Goal: Use online tool/utility: Utilize a website feature to perform a specific function

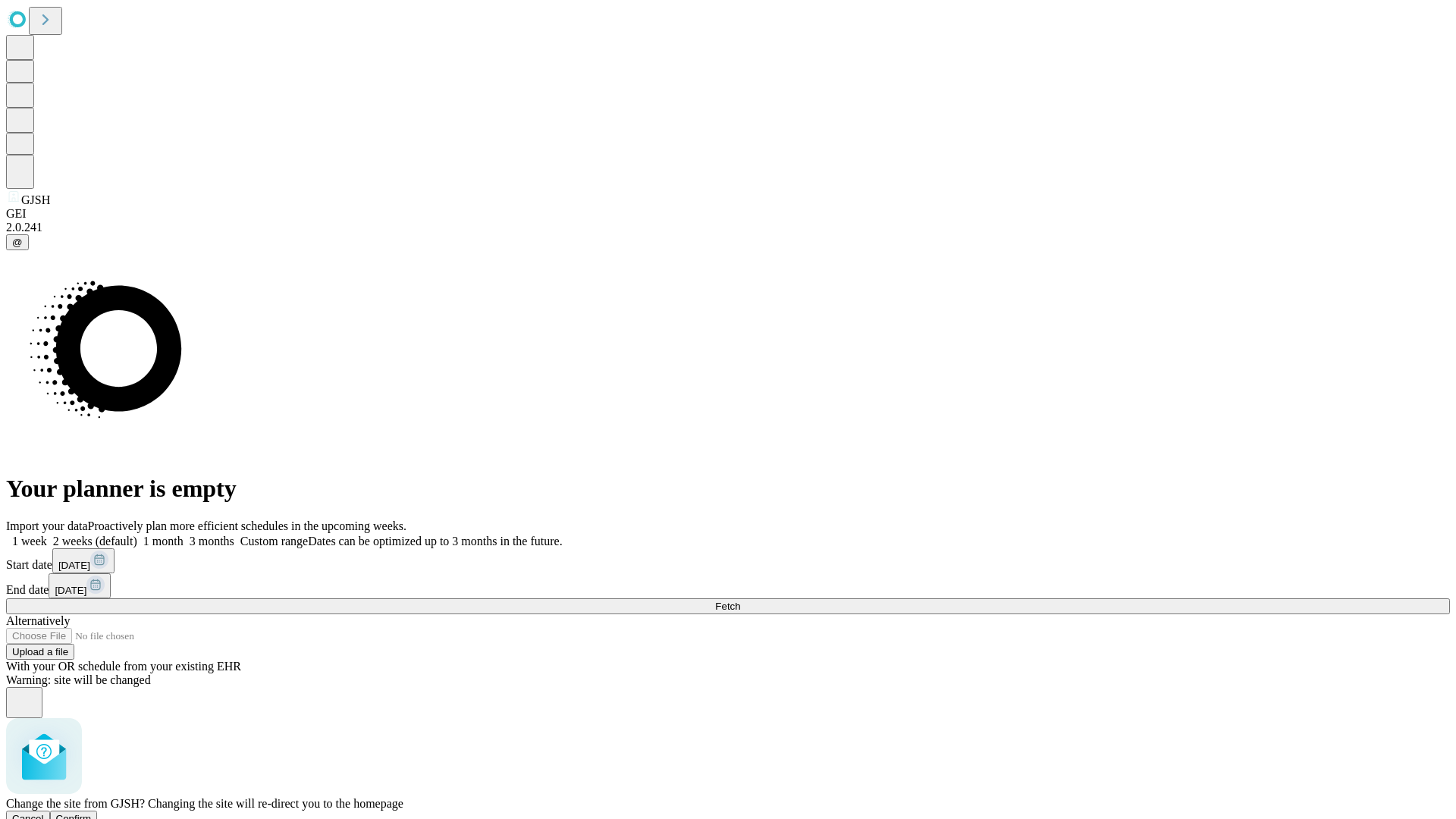
click at [92, 813] on span "Confirm" at bounding box center [73, 818] width 35 height 11
click at [47, 535] on label "1 week" at bounding box center [27, 541] width 41 height 13
click at [740, 601] on span "Fetch" at bounding box center [727, 606] width 25 height 11
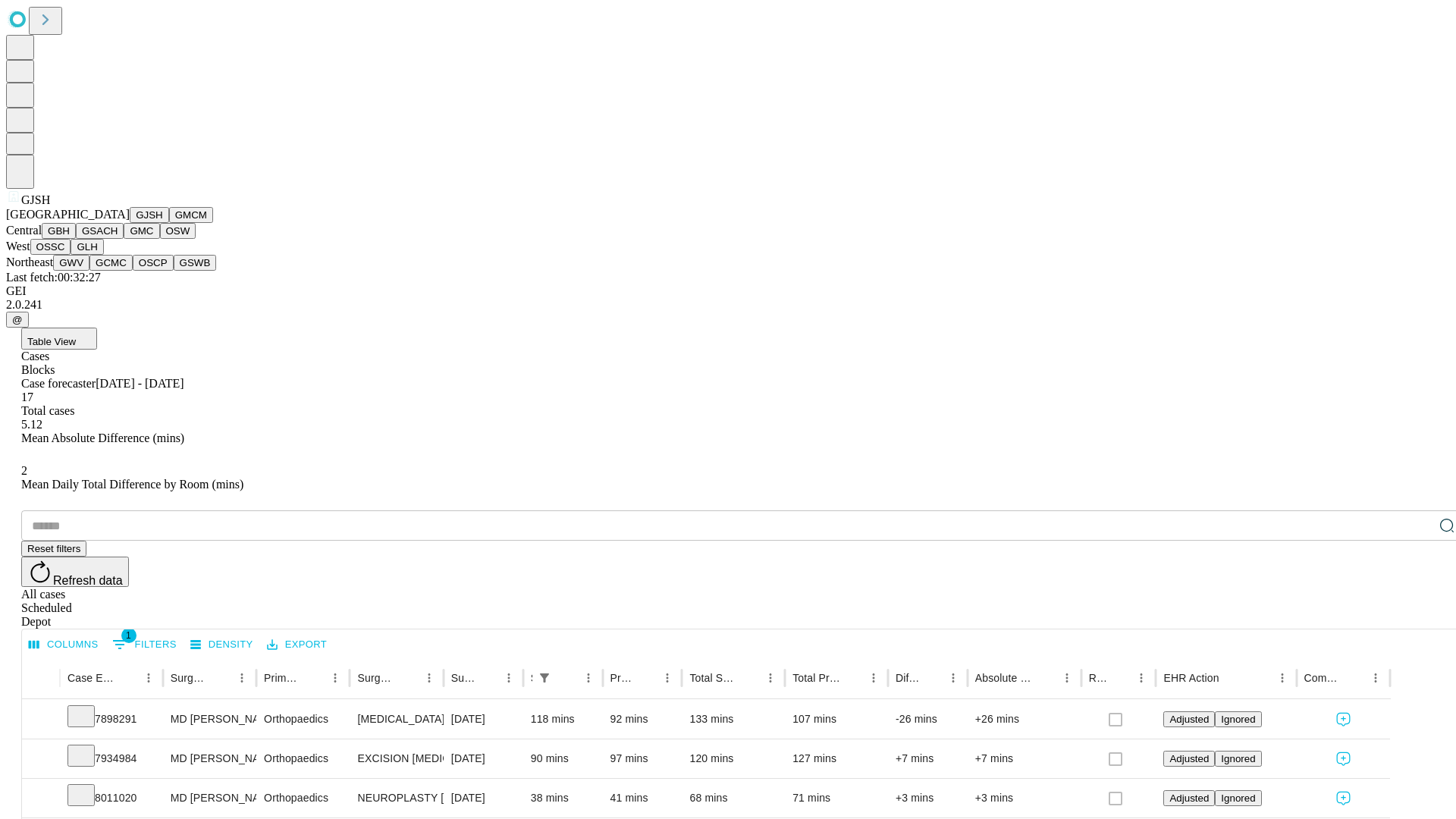
click at [169, 223] on button "GMCM" at bounding box center [191, 215] width 44 height 16
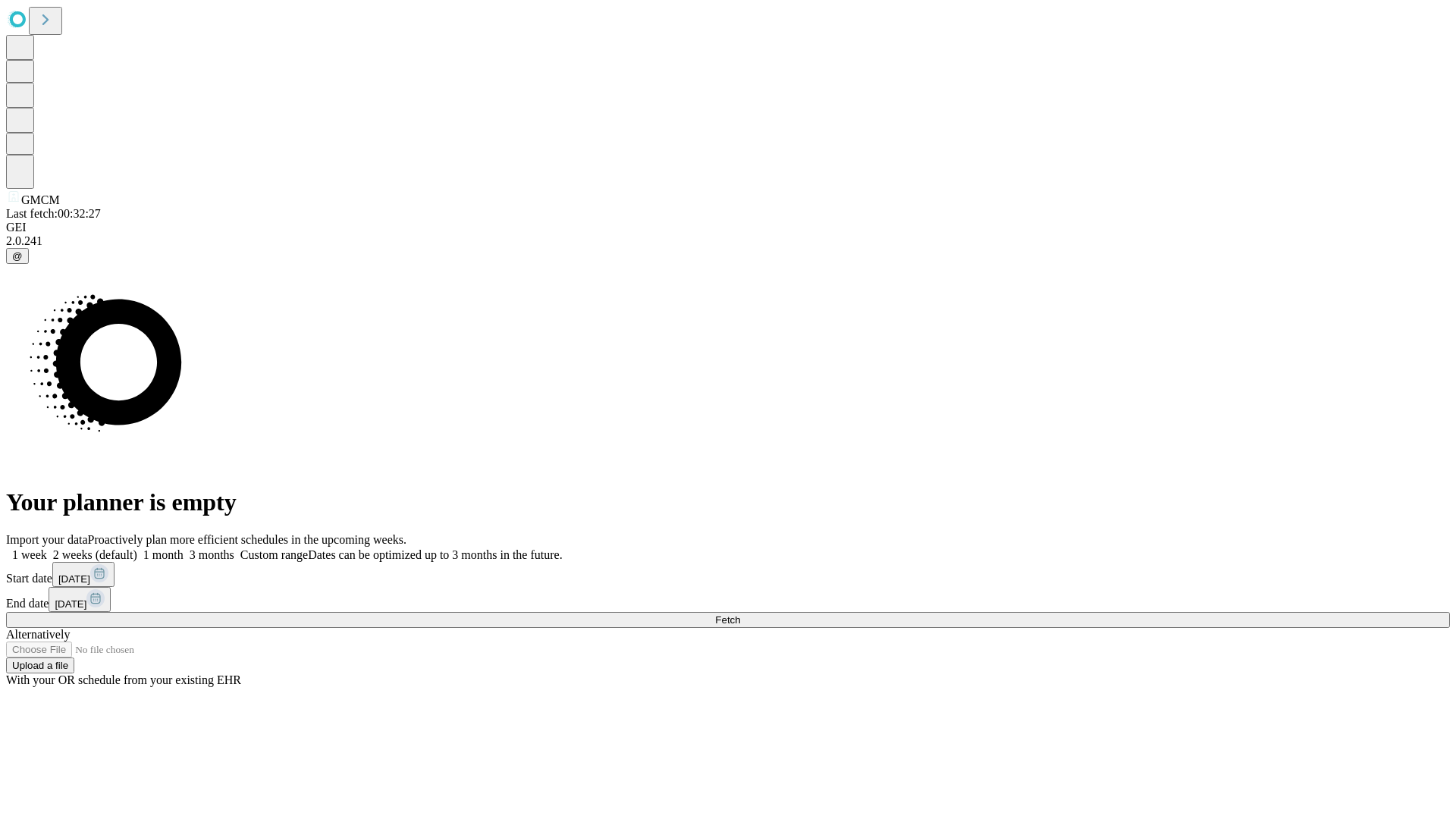
click at [47, 548] on label "1 week" at bounding box center [27, 554] width 41 height 13
click at [740, 614] on span "Fetch" at bounding box center [727, 620] width 25 height 11
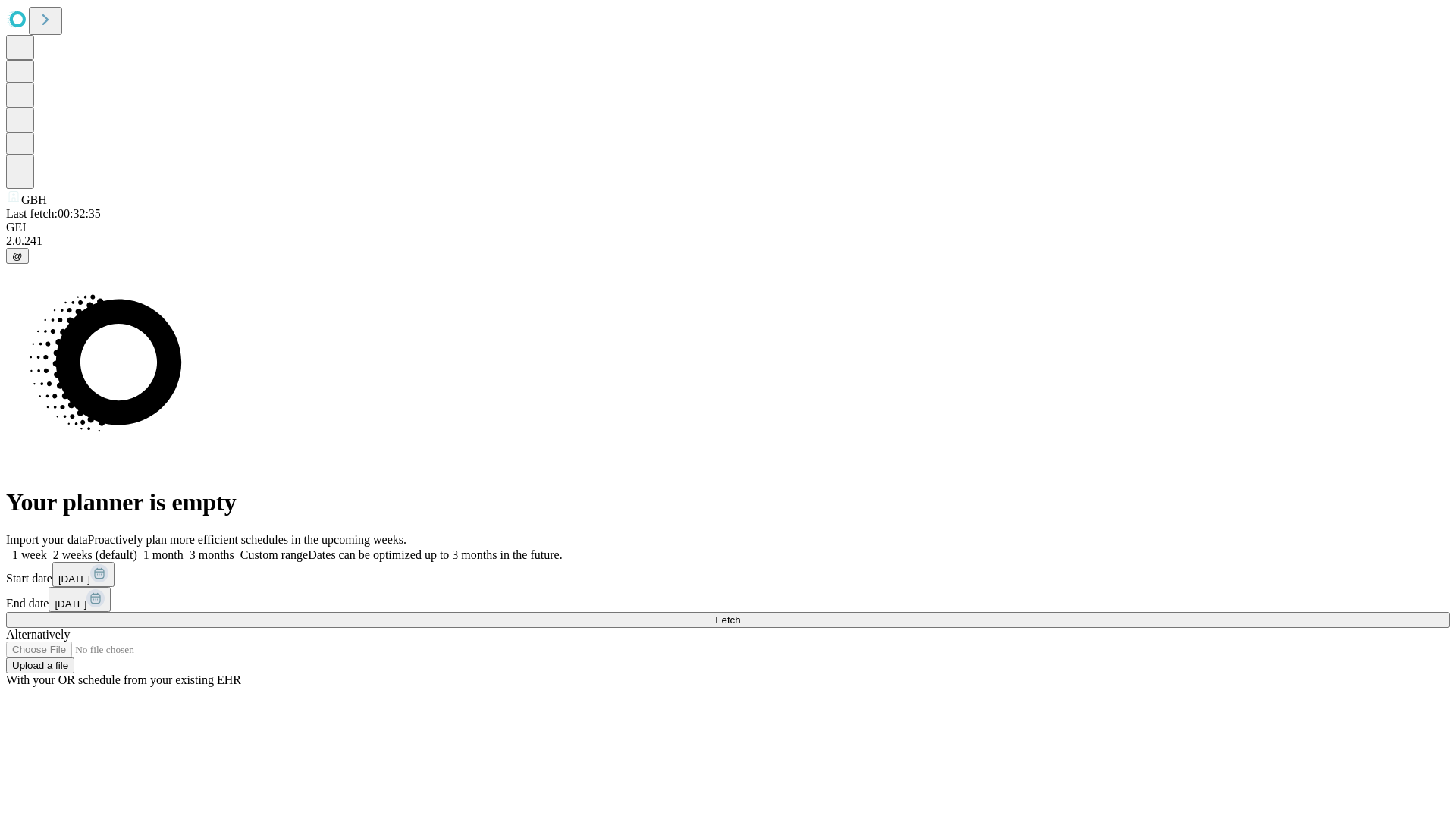
click at [47, 548] on label "1 week" at bounding box center [27, 554] width 41 height 13
click at [740, 614] on span "Fetch" at bounding box center [727, 620] width 25 height 11
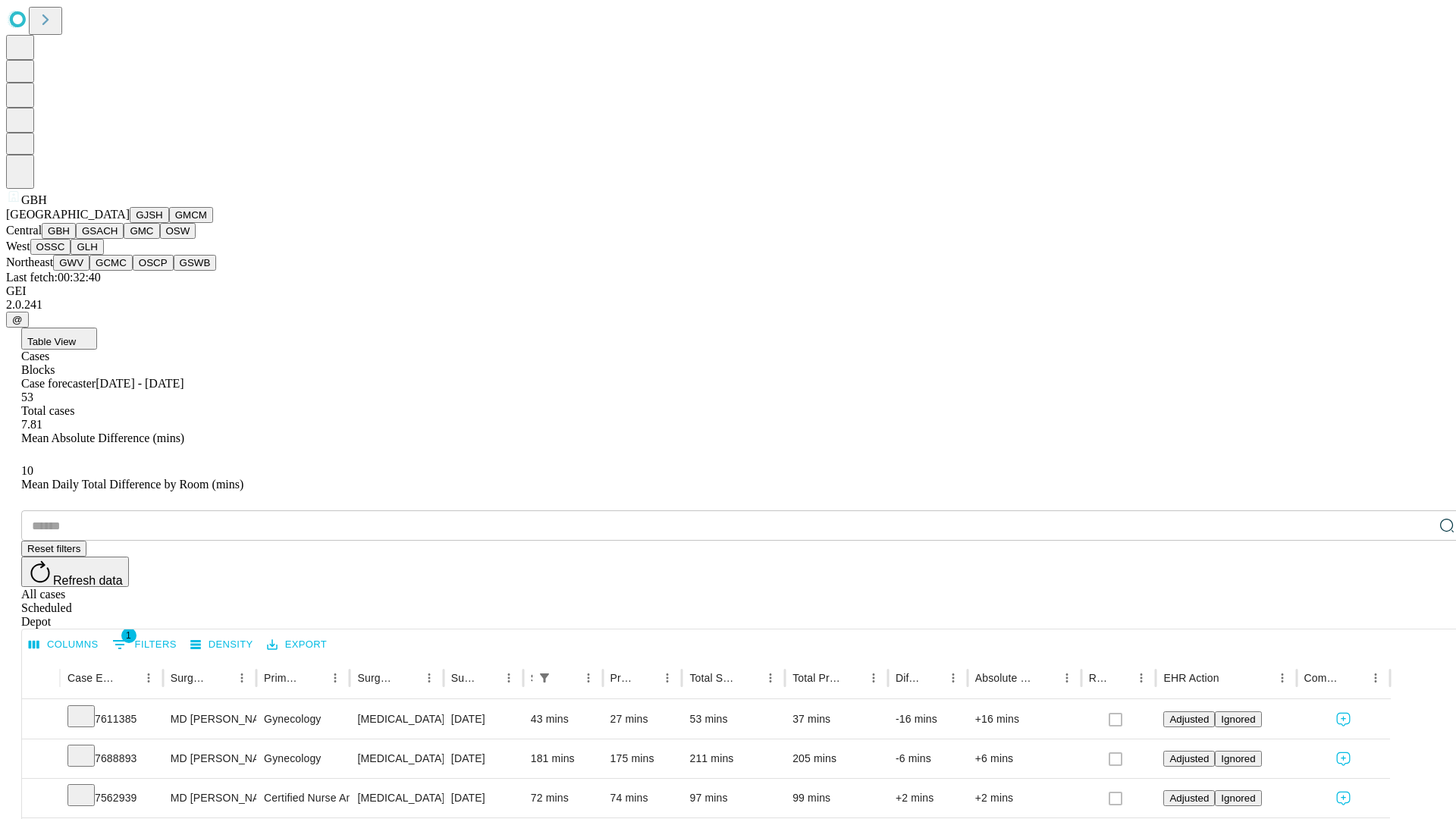
click at [118, 239] on button "GSACH" at bounding box center [100, 230] width 48 height 16
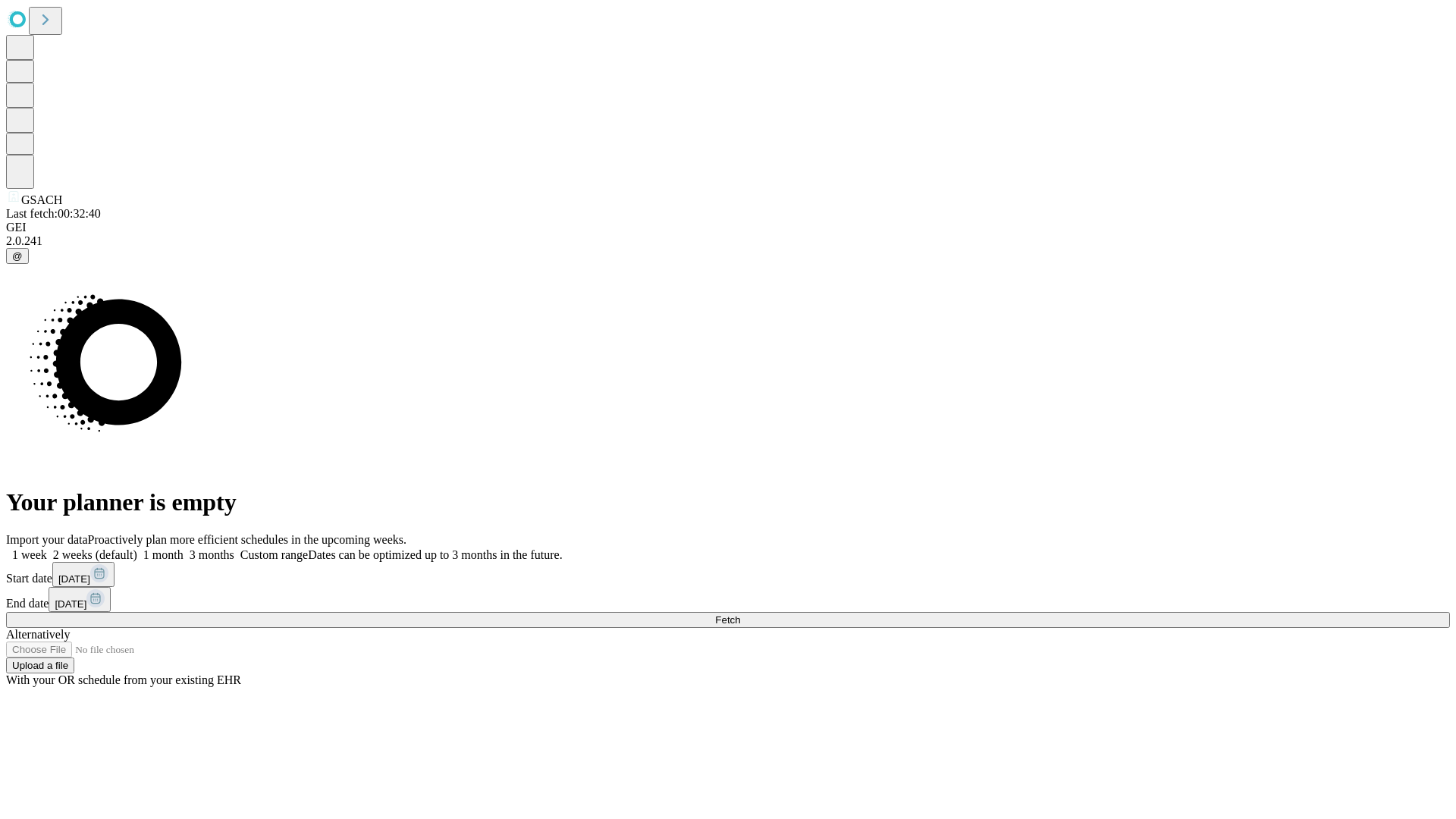
click at [740, 614] on span "Fetch" at bounding box center [727, 620] width 25 height 11
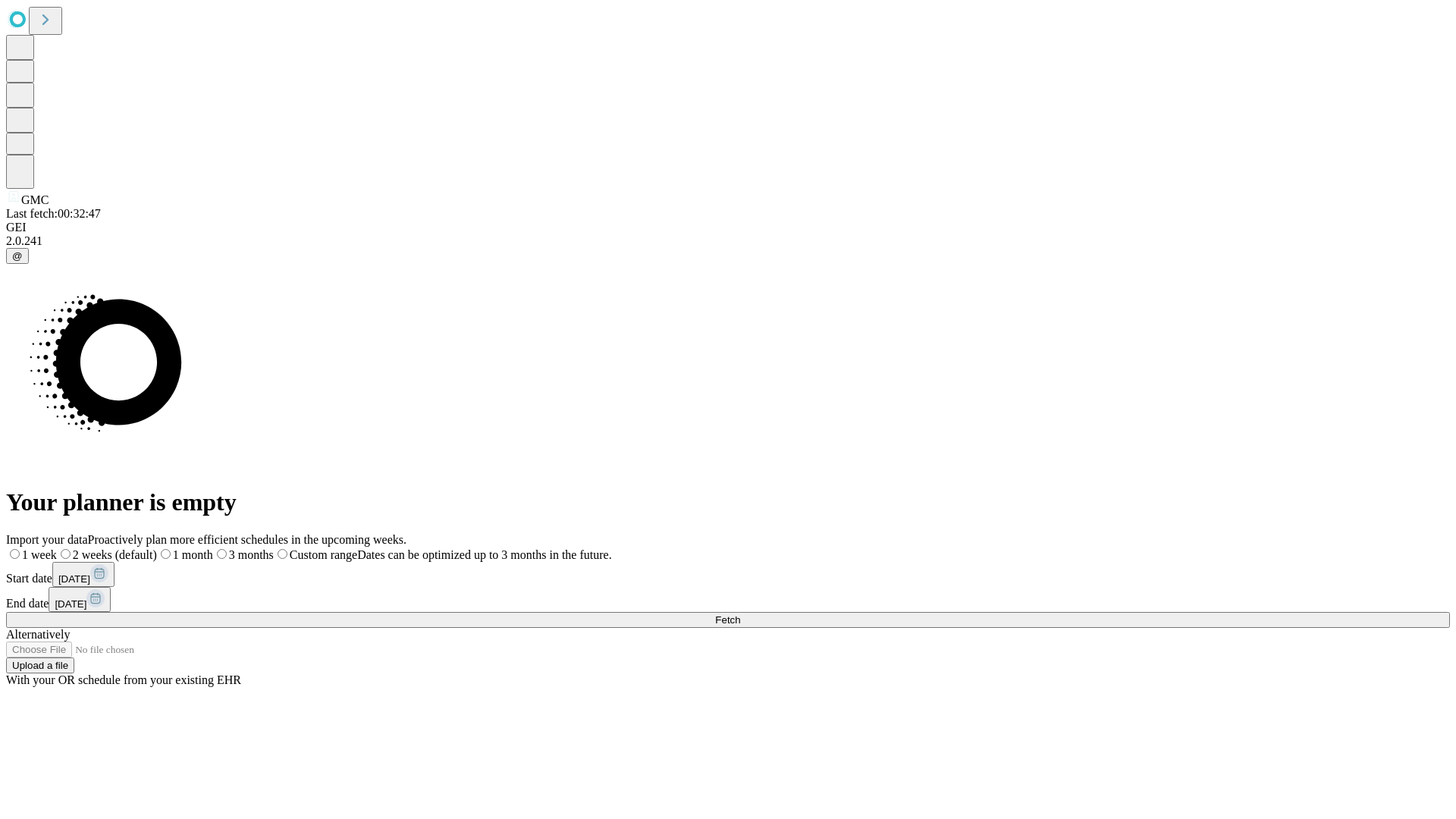
click at [740, 614] on span "Fetch" at bounding box center [727, 620] width 25 height 11
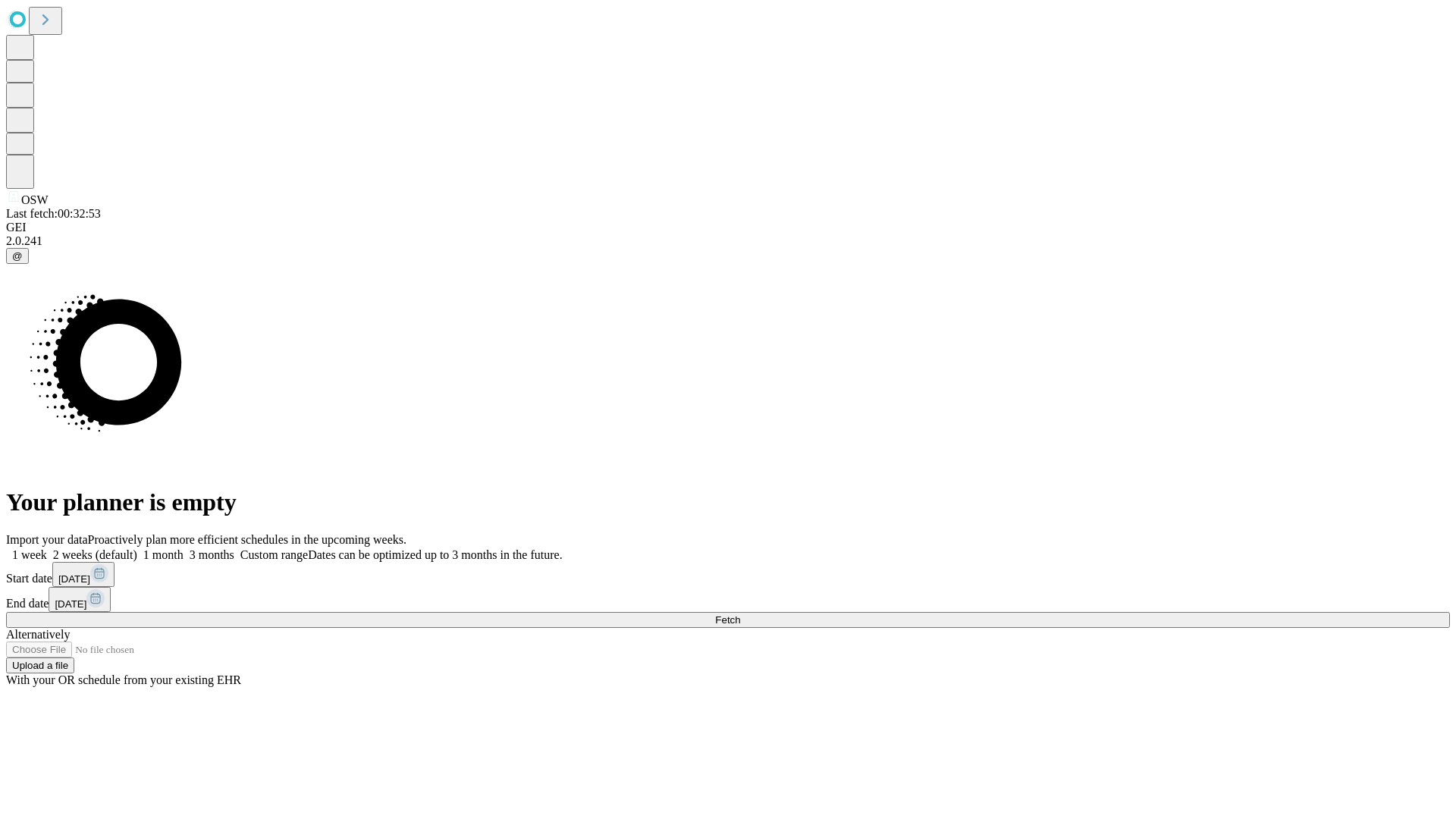
click at [47, 548] on label "1 week" at bounding box center [27, 554] width 41 height 13
click at [740, 614] on span "Fetch" at bounding box center [727, 620] width 25 height 11
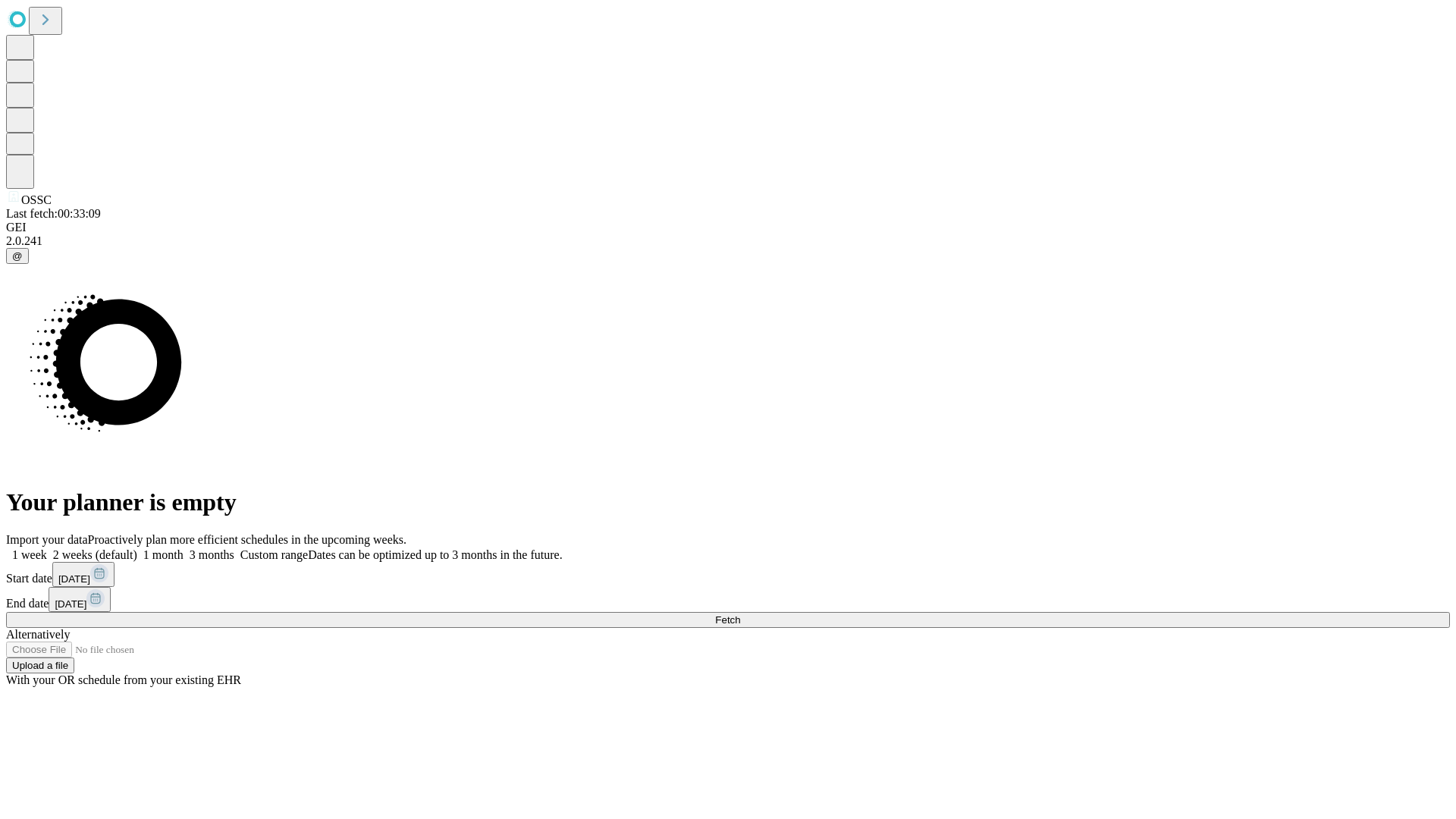
click at [47, 548] on label "1 week" at bounding box center [27, 554] width 41 height 13
click at [740, 614] on span "Fetch" at bounding box center [727, 620] width 25 height 11
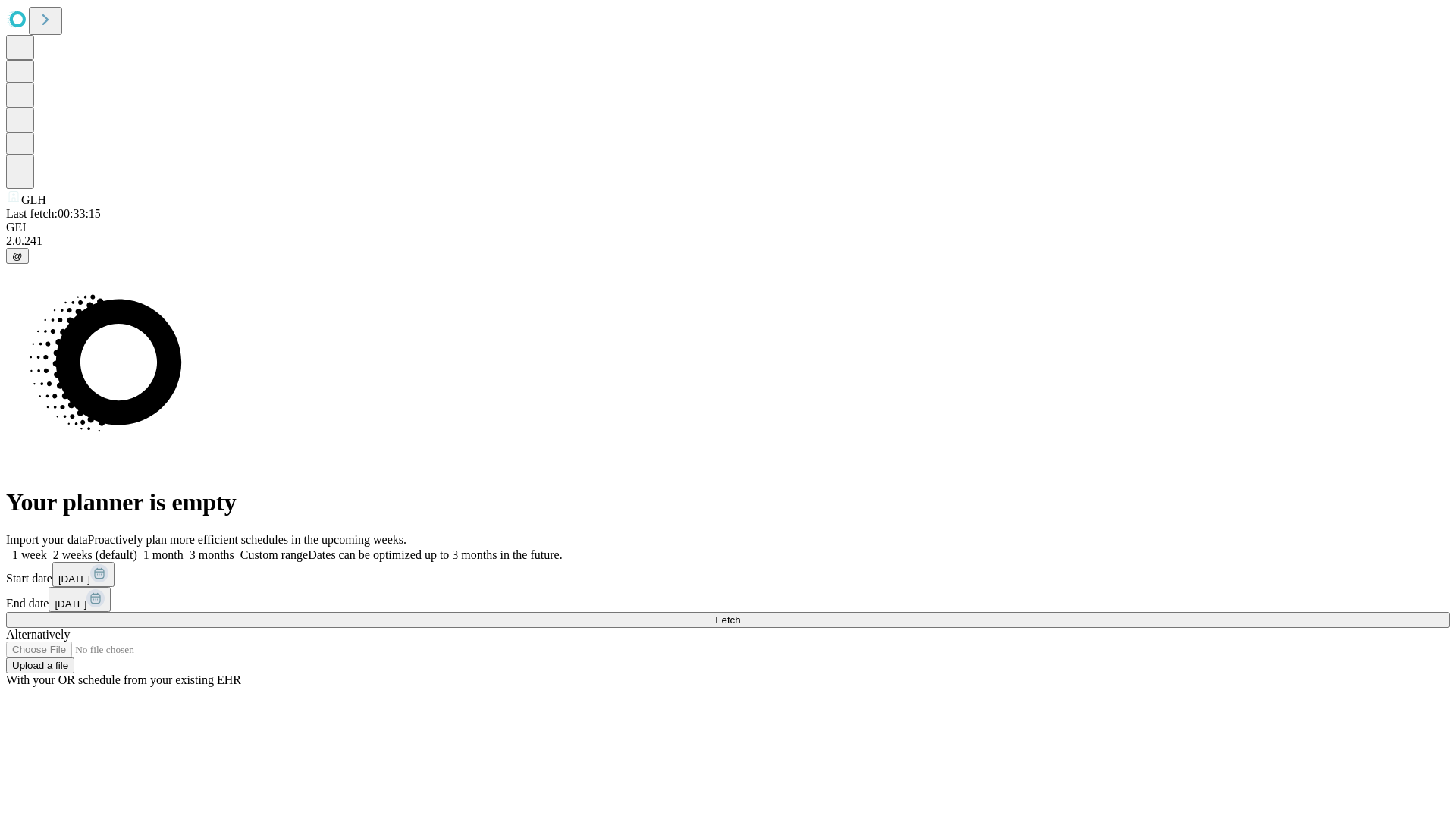
click at [47, 548] on label "1 week" at bounding box center [27, 554] width 41 height 13
click at [740, 614] on span "Fetch" at bounding box center [727, 620] width 25 height 11
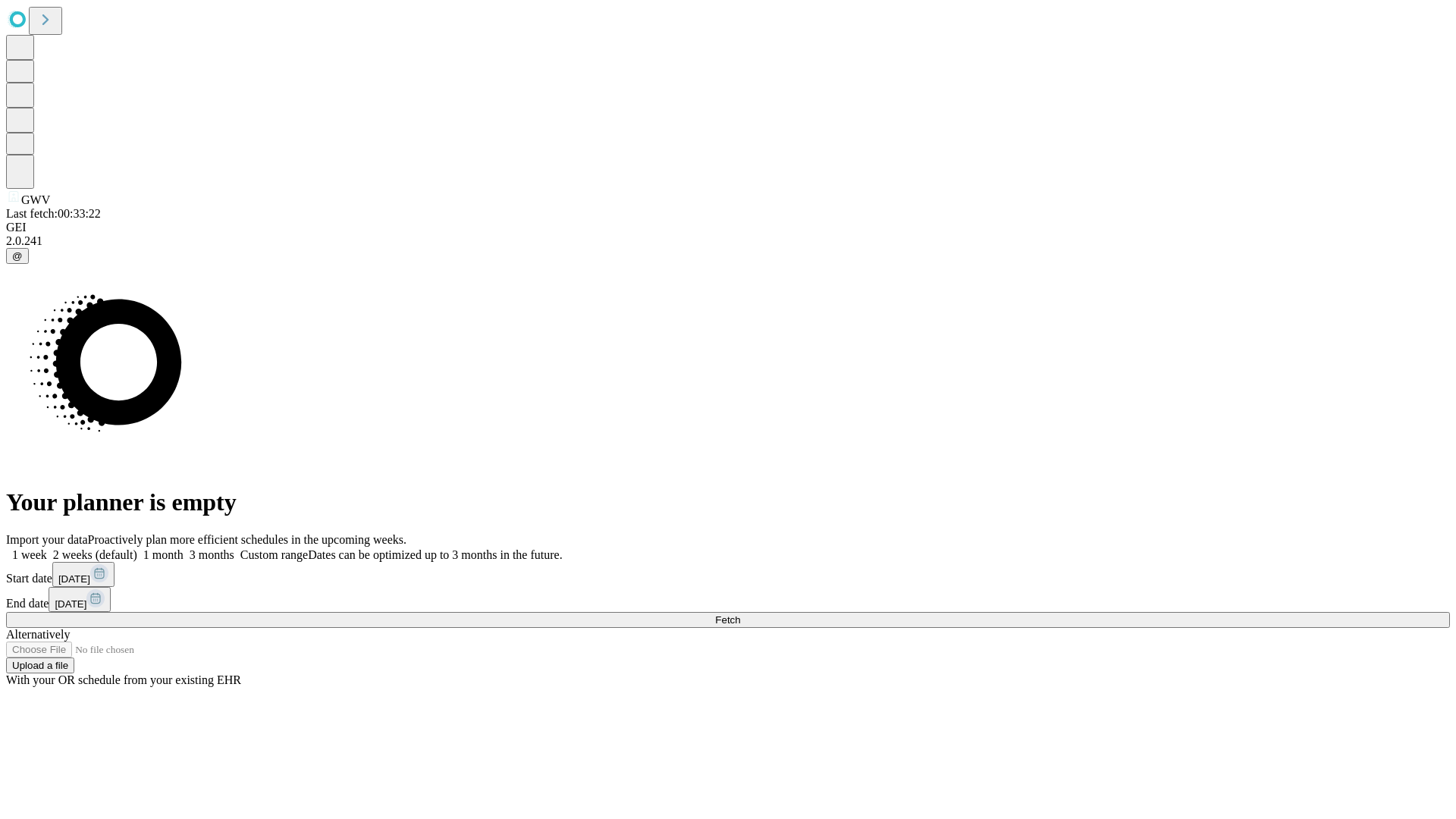
click at [740, 614] on span "Fetch" at bounding box center [727, 620] width 25 height 11
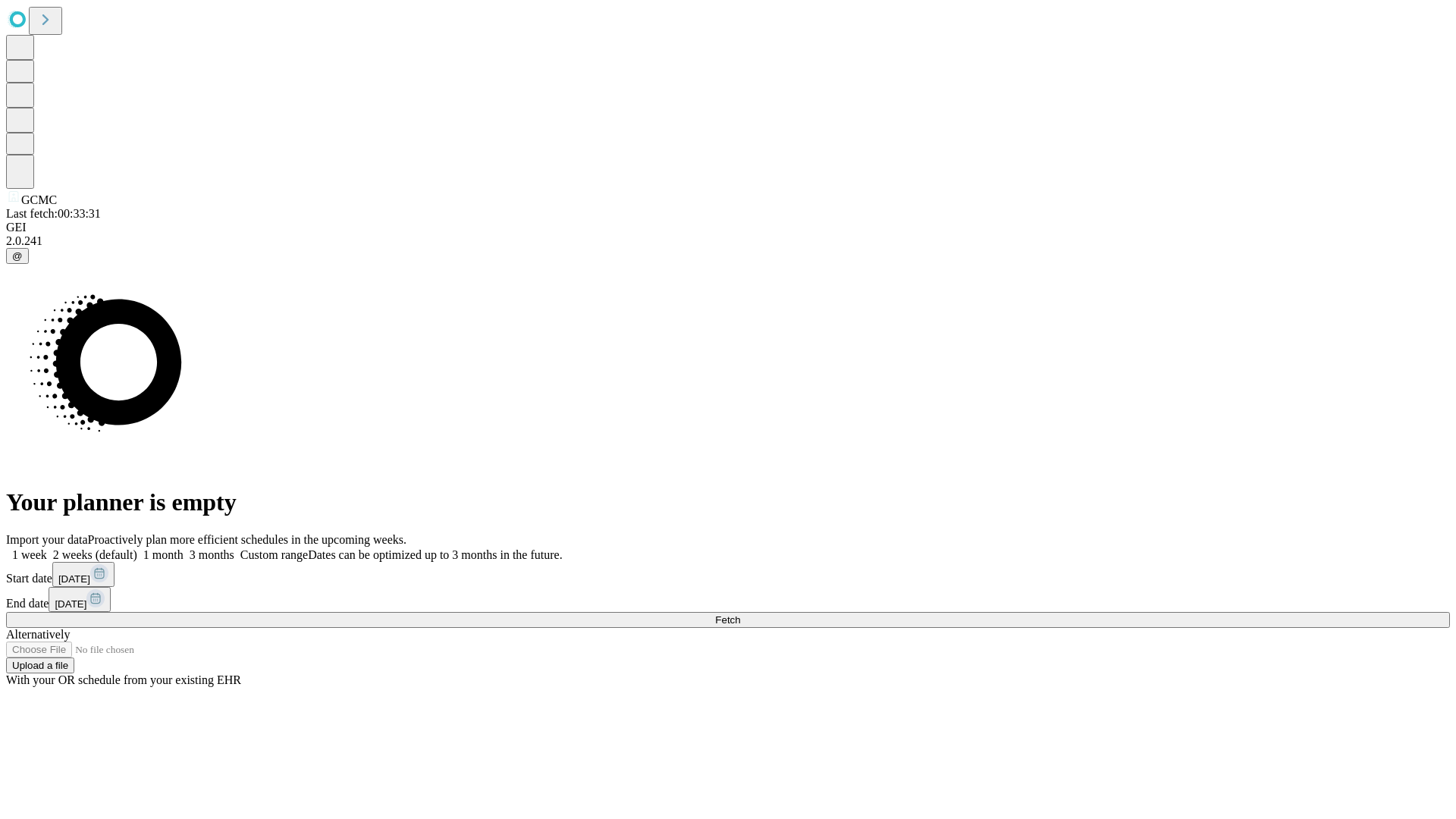
click at [47, 548] on label "1 week" at bounding box center [27, 554] width 41 height 13
click at [740, 614] on span "Fetch" at bounding box center [727, 620] width 25 height 11
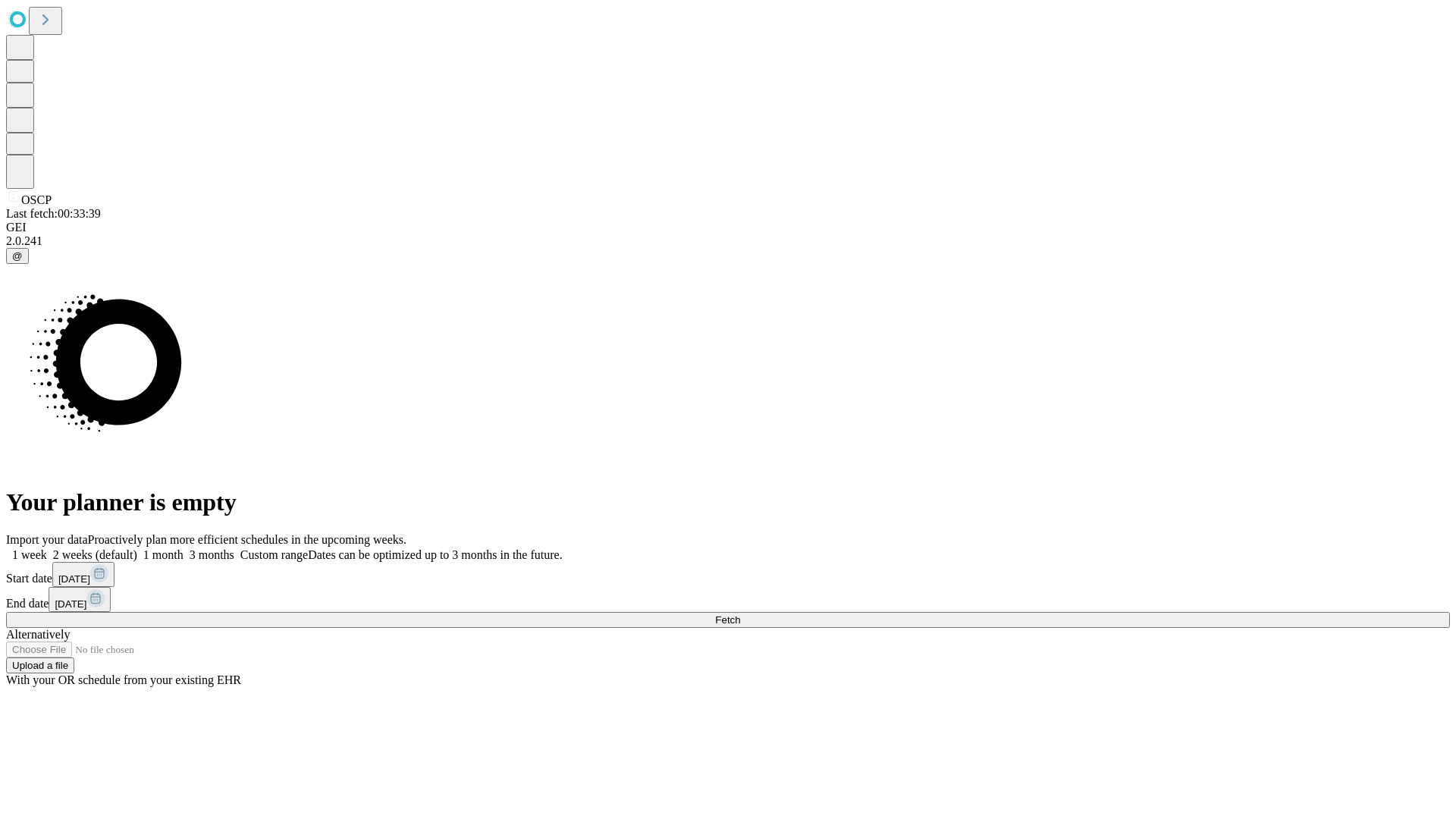
click at [47, 548] on label "1 week" at bounding box center [27, 554] width 41 height 13
click at [740, 614] on span "Fetch" at bounding box center [727, 620] width 25 height 11
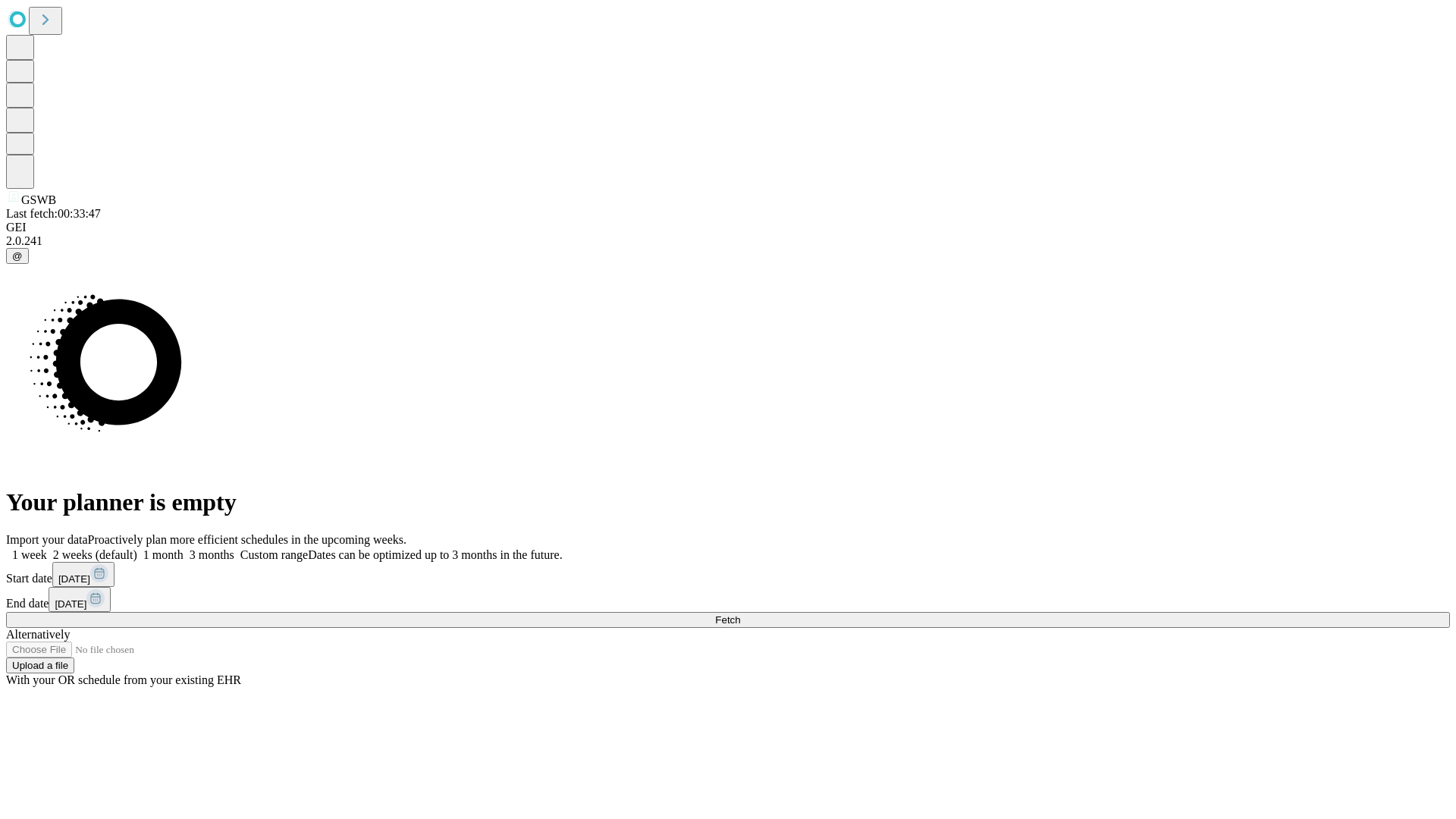
click at [47, 548] on label "1 week" at bounding box center [27, 554] width 41 height 13
click at [740, 614] on span "Fetch" at bounding box center [727, 620] width 25 height 11
